Goal: Task Accomplishment & Management: Manage account settings

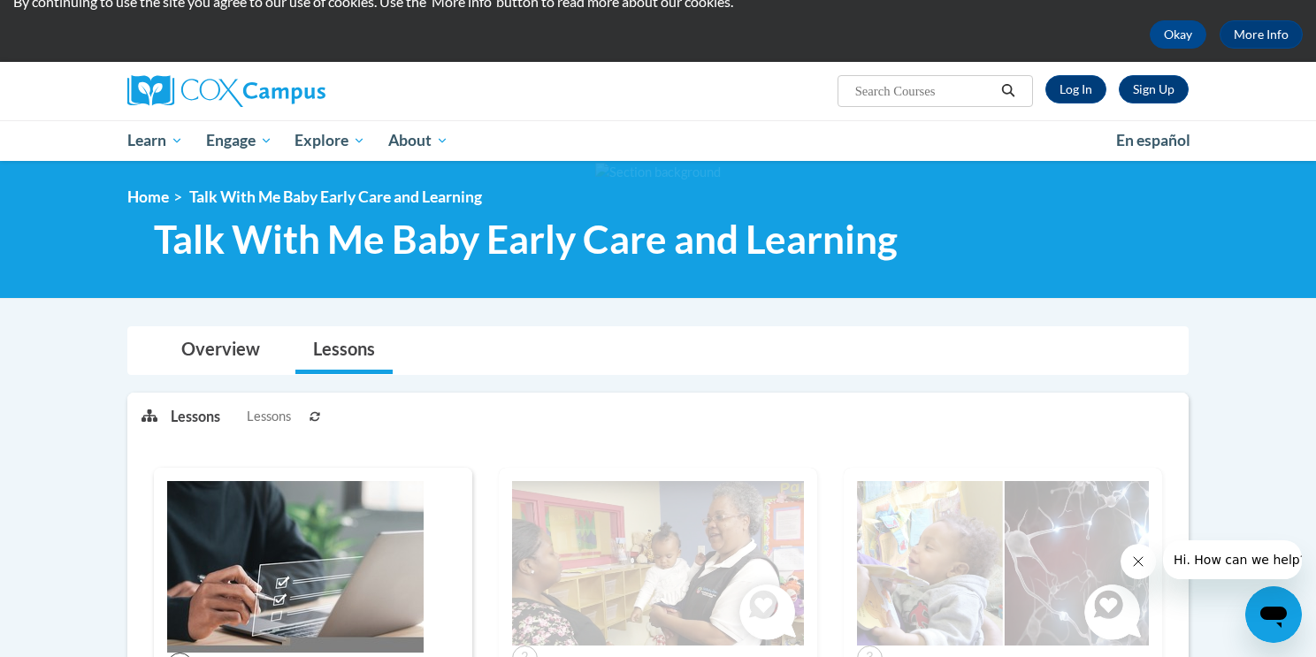
scroll to position [75, 0]
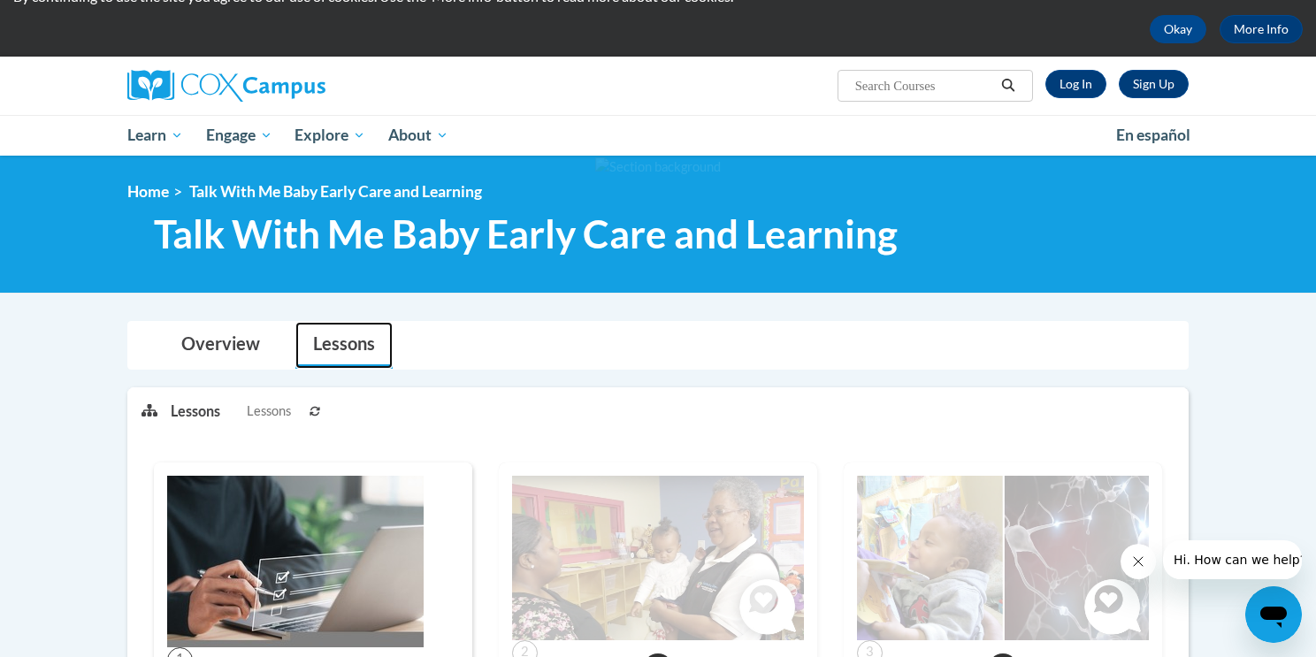
click at [318, 358] on link "Lessons" at bounding box center [343, 345] width 97 height 47
click at [310, 406] on icon at bounding box center [315, 411] width 11 height 11
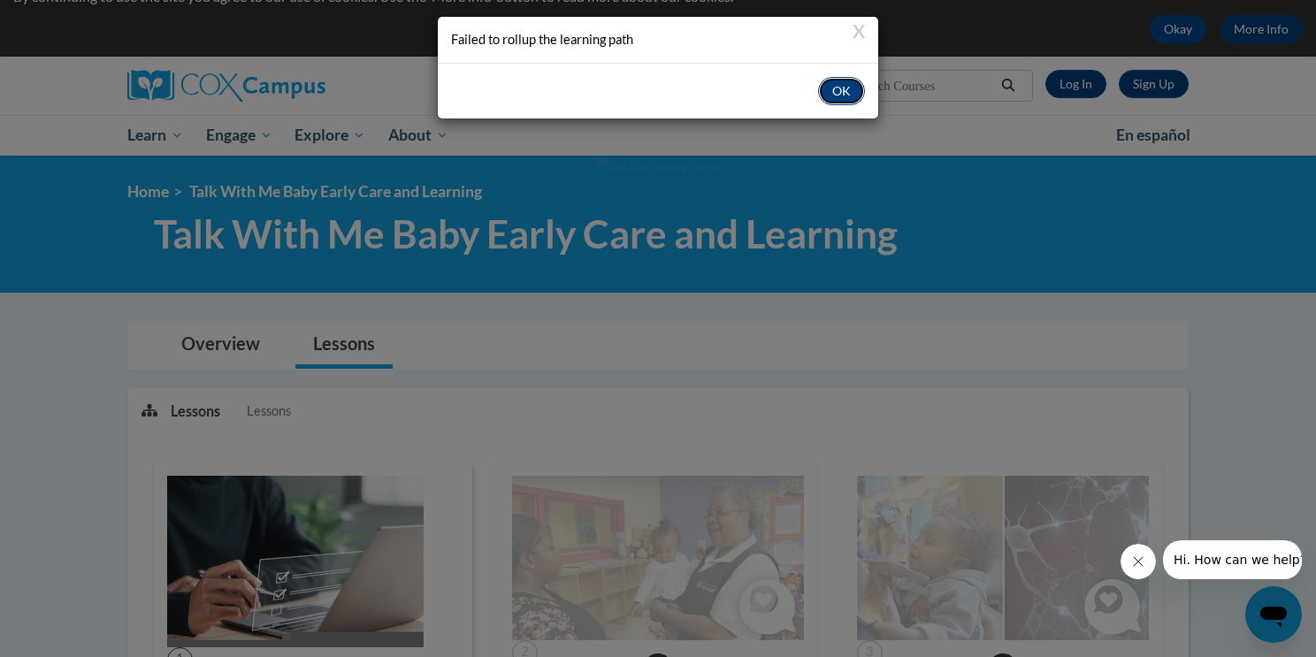
click at [841, 88] on button "OK" at bounding box center [841, 91] width 47 height 28
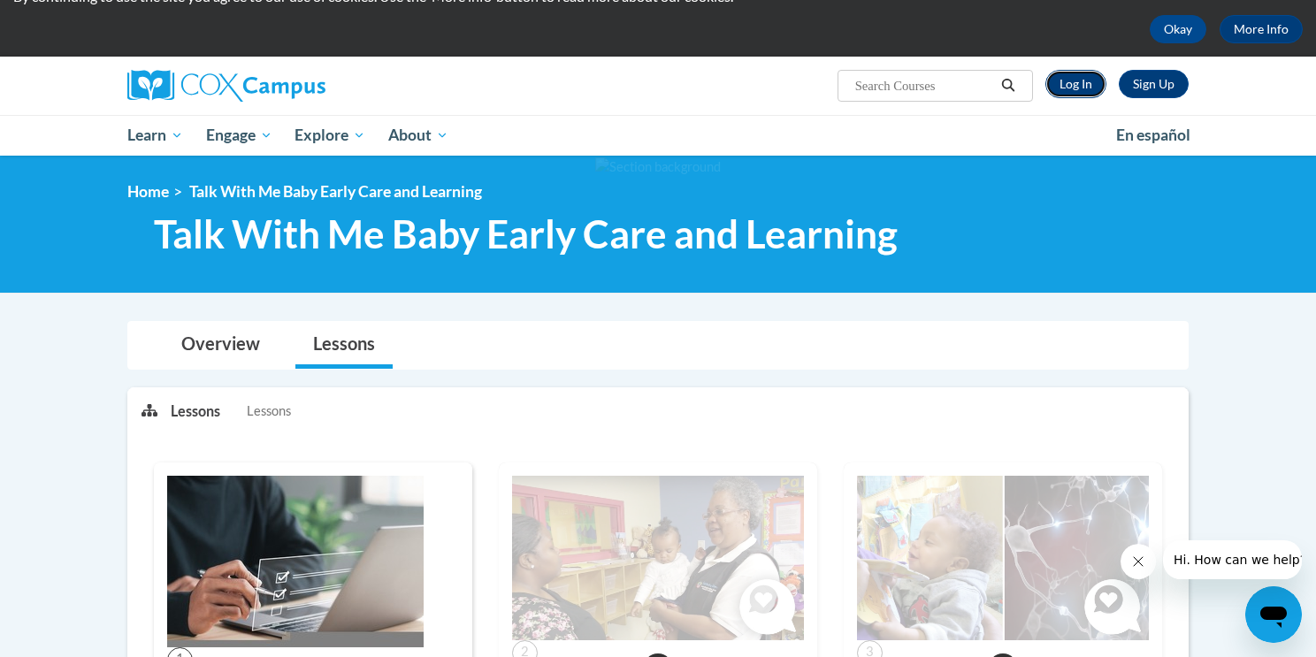
click at [1087, 89] on link "Log In" at bounding box center [1075, 84] width 61 height 28
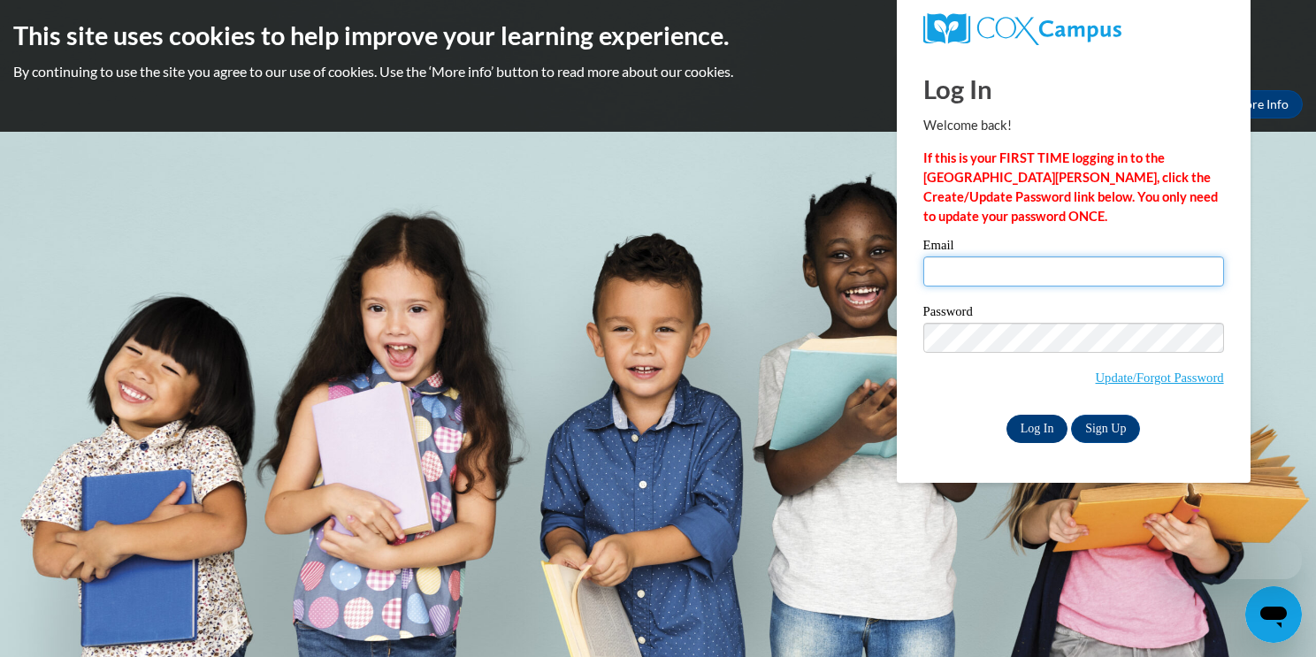
type input "raeannarose1221@gmail.com"
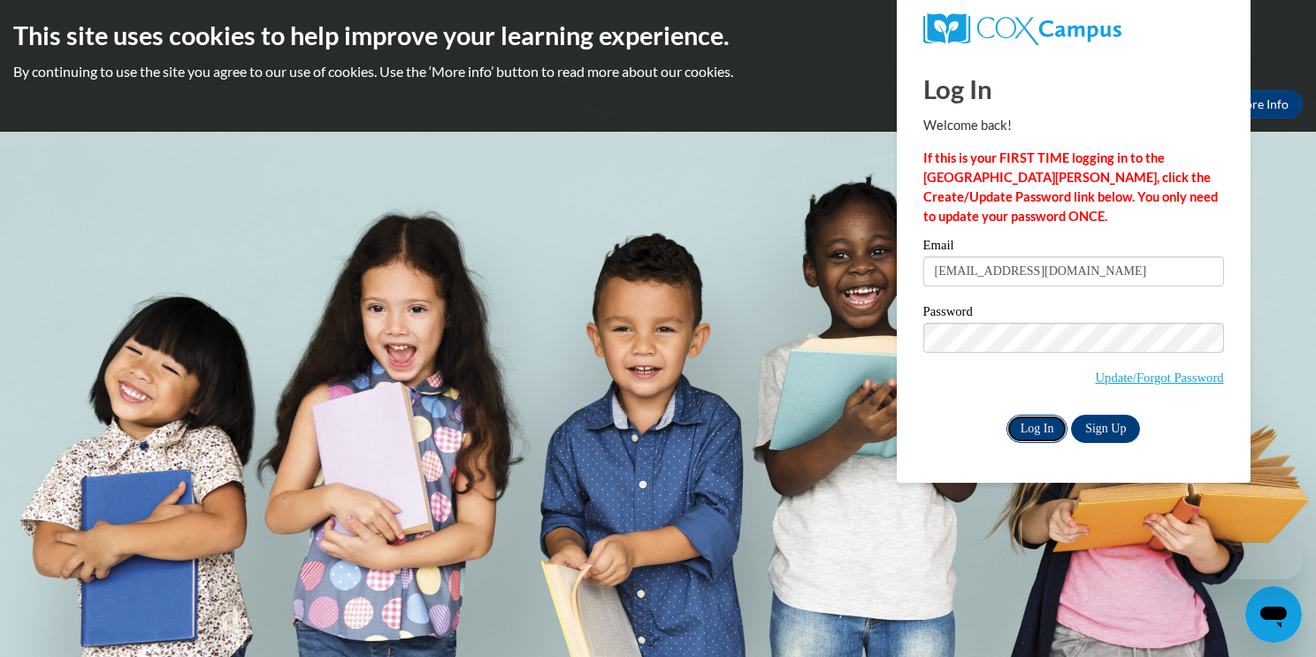
click at [1026, 426] on input "Log In" at bounding box center [1037, 429] width 62 height 28
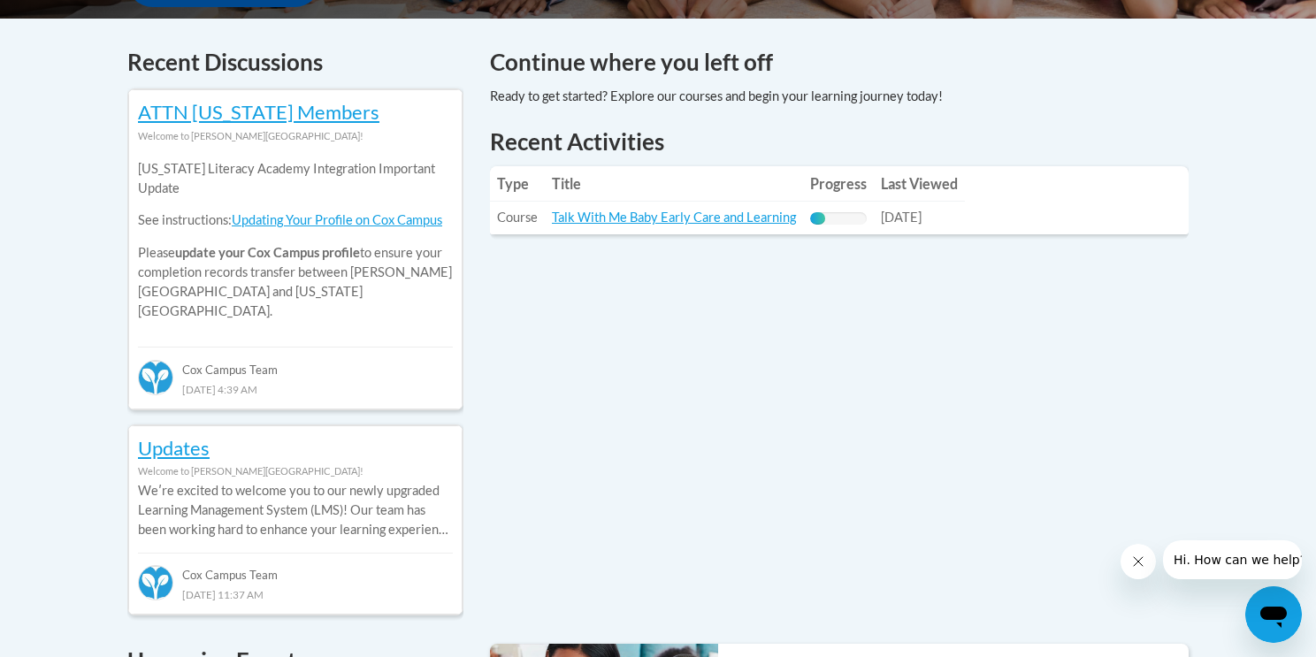
scroll to position [736, 0]
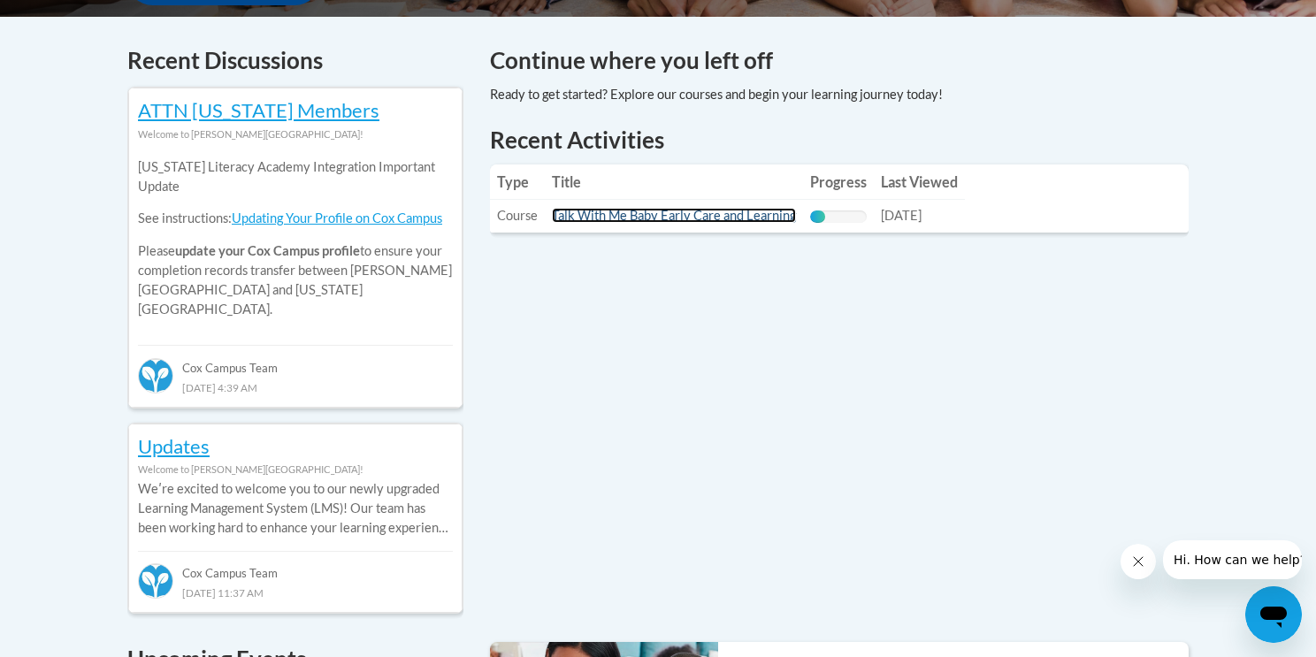
click at [750, 219] on link "Talk With Me Baby Early Care and Learning" at bounding box center [674, 215] width 244 height 15
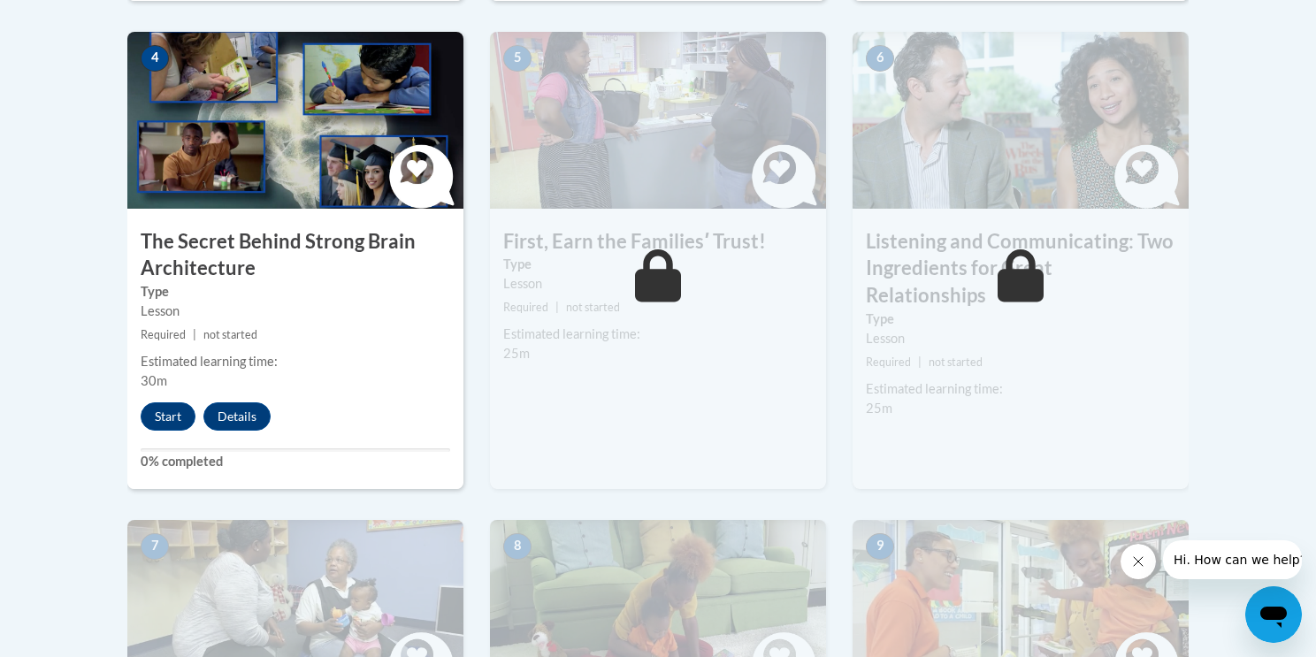
scroll to position [1078, 0]
click at [153, 414] on button "Start" at bounding box center [168, 416] width 55 height 28
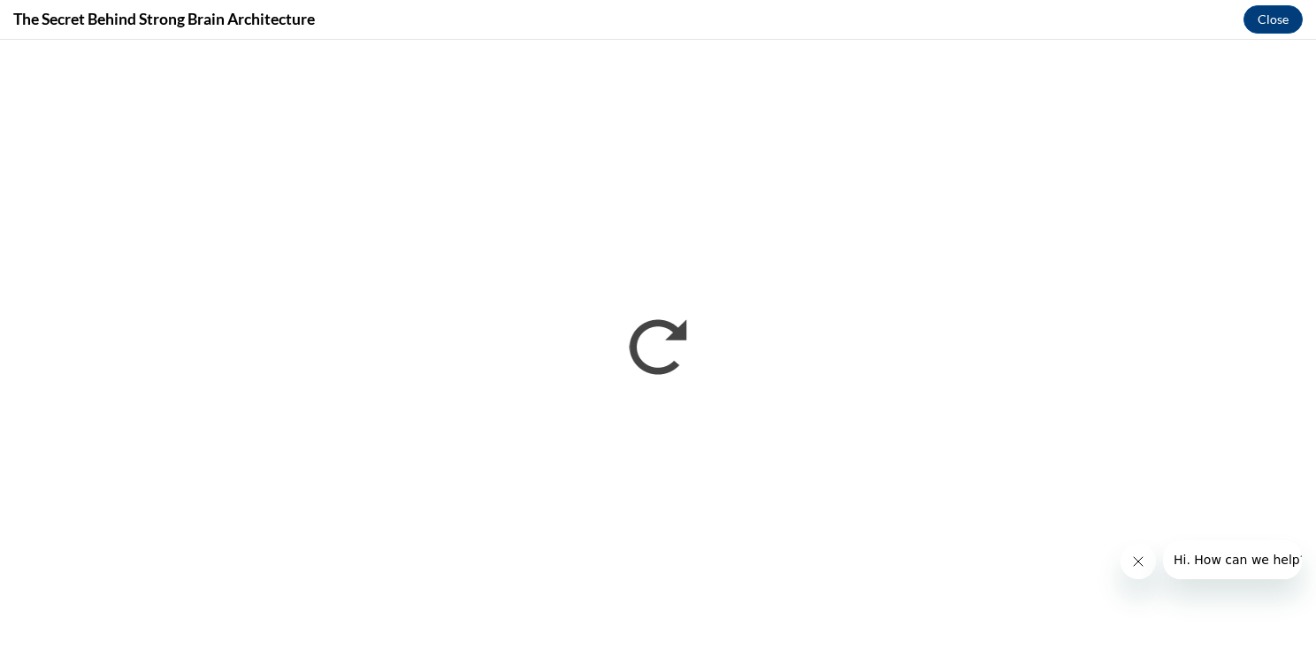
scroll to position [0, 0]
